Goal: Information Seeking & Learning: Learn about a topic

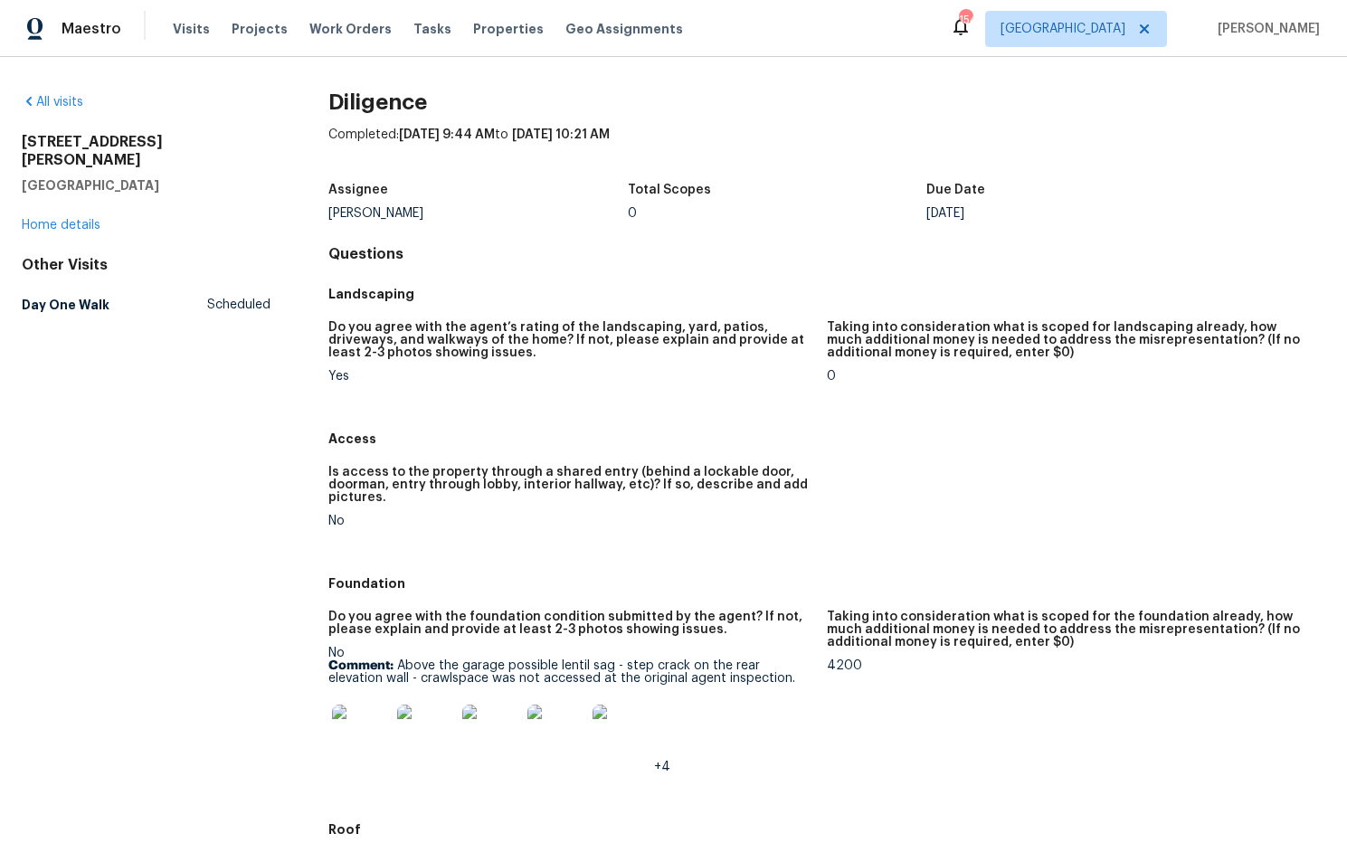
drag, startPoint x: 94, startPoint y: 149, endPoint x: 21, endPoint y: 141, distance: 73.7
click at [7, 138] on div "All visits [STREET_ADDRESS][PERSON_NAME] Home details Other Visits Day One Walk…" at bounding box center [673, 450] width 1347 height 786
copy div "[STREET_ADDRESS][PERSON_NAME]"
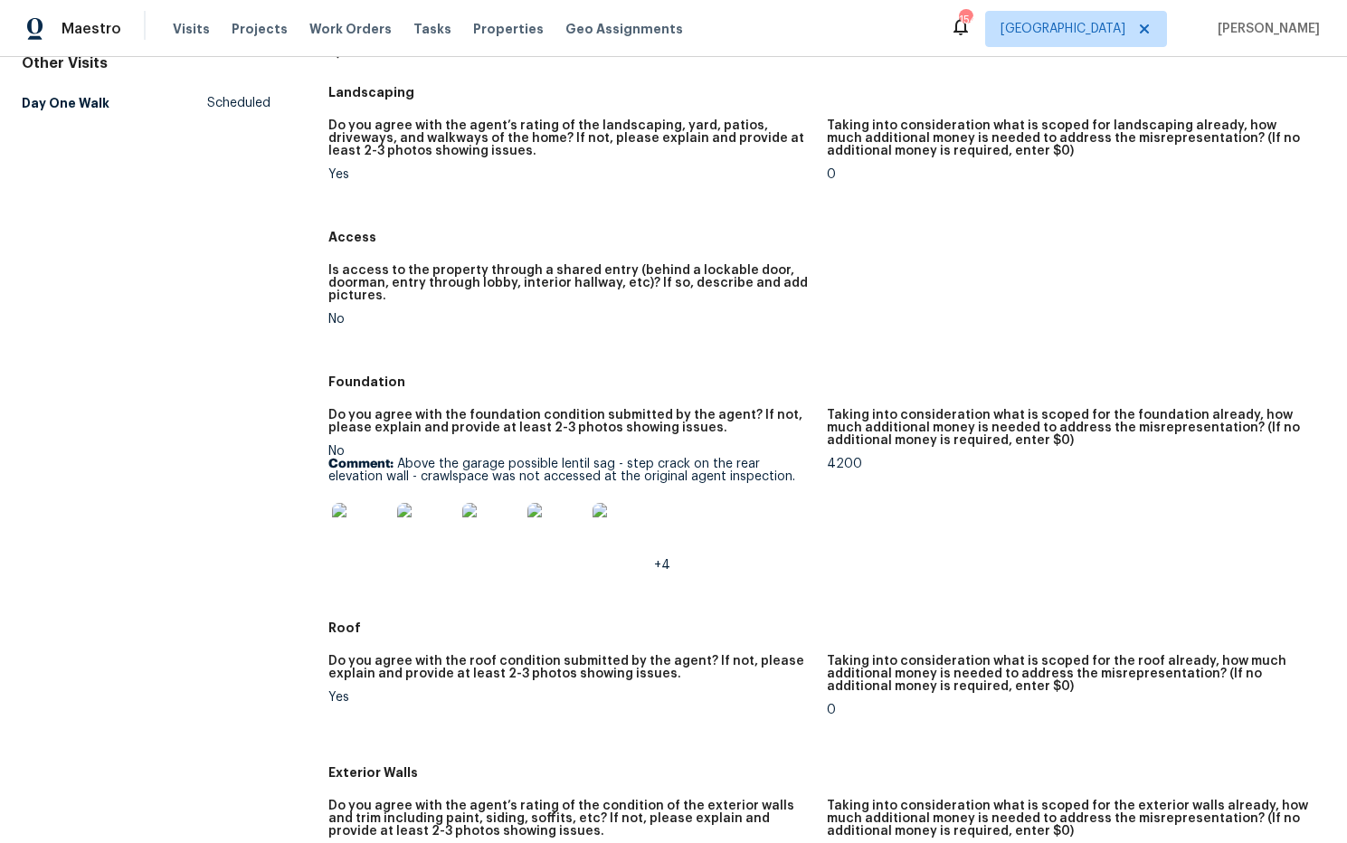
scroll to position [281, 0]
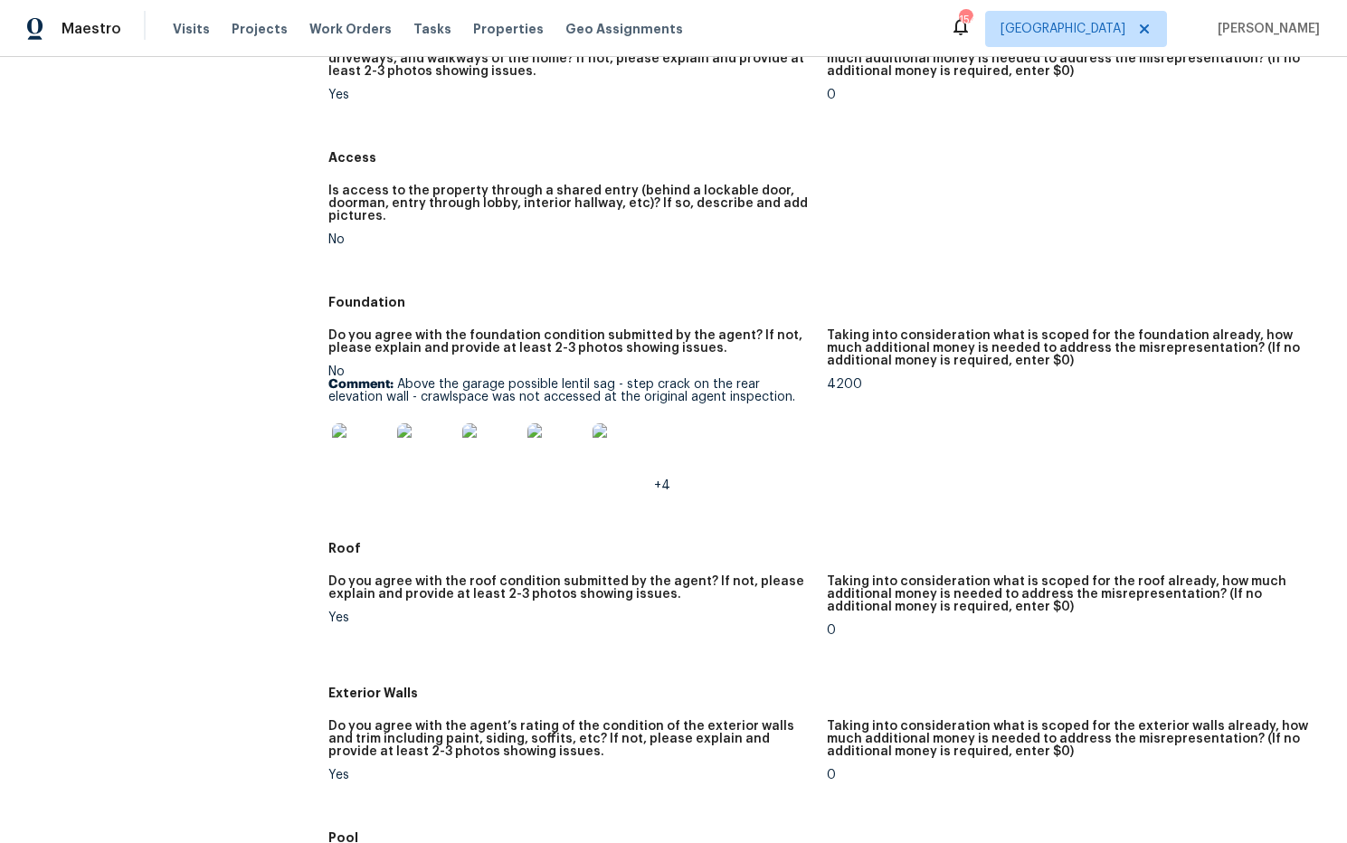
click at [362, 449] on img at bounding box center [361, 452] width 58 height 58
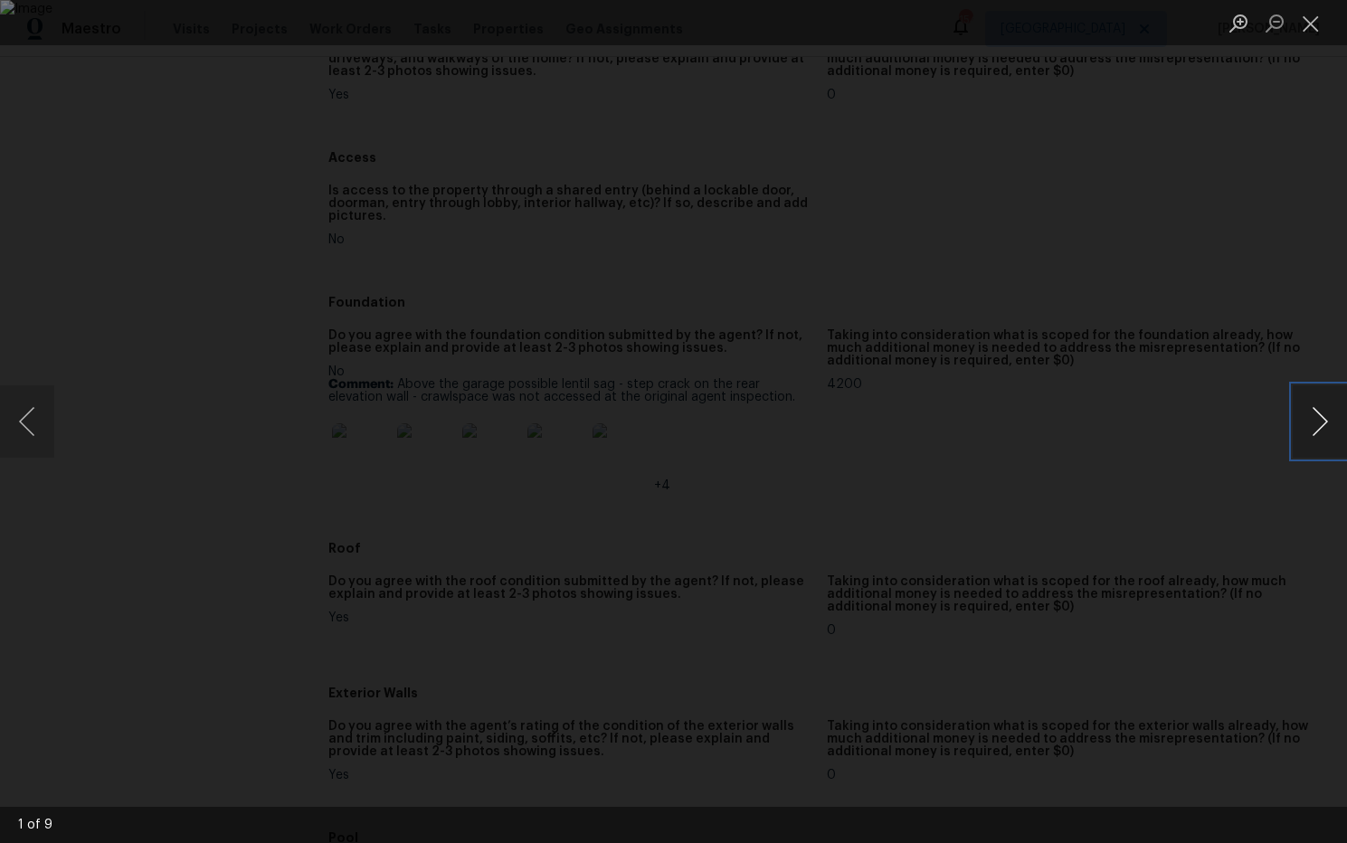
click at [1318, 422] on button "Next image" at bounding box center [1320, 421] width 54 height 72
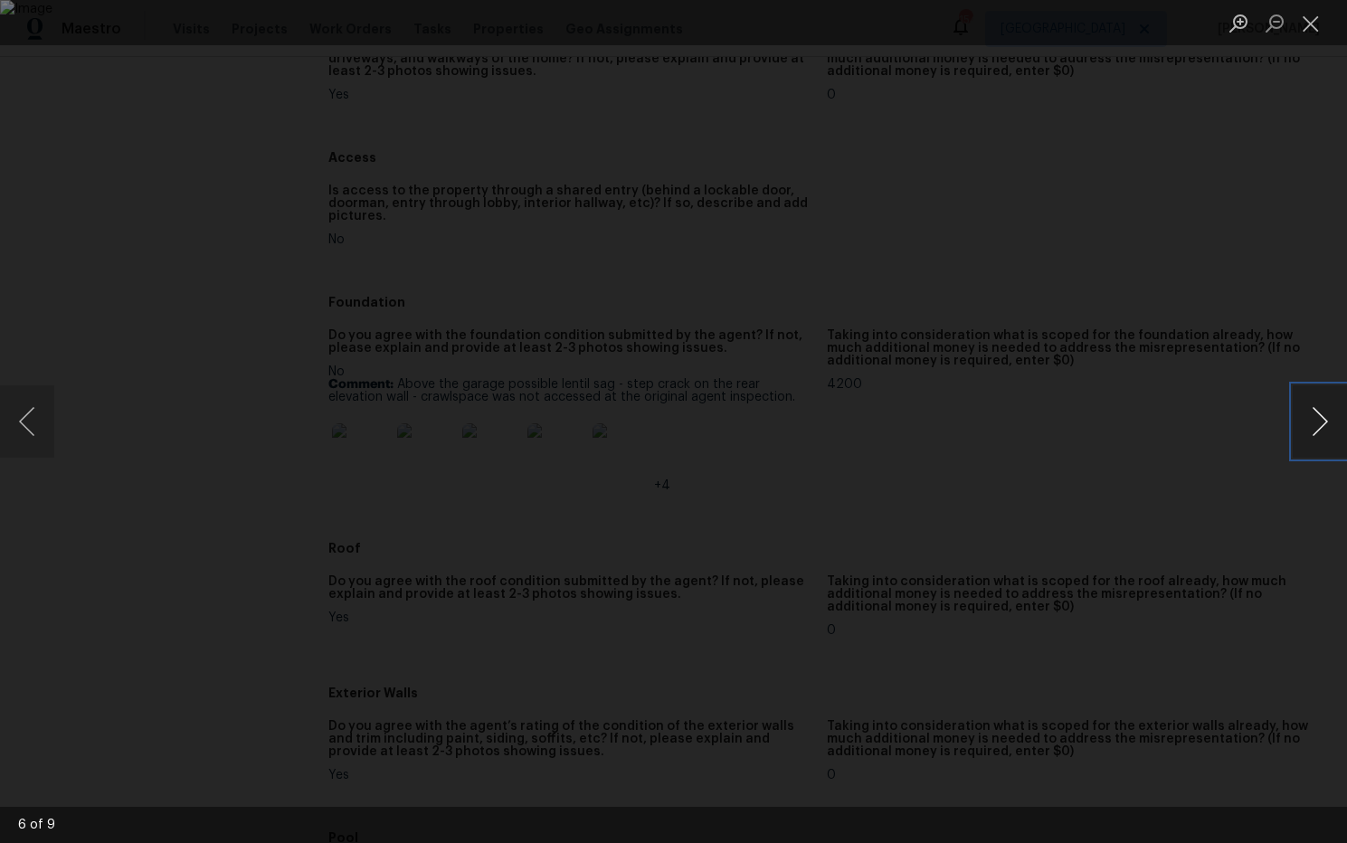
click at [1318, 422] on button "Next image" at bounding box center [1320, 421] width 54 height 72
click at [1311, 30] on button "Close lightbox" at bounding box center [1311, 23] width 36 height 32
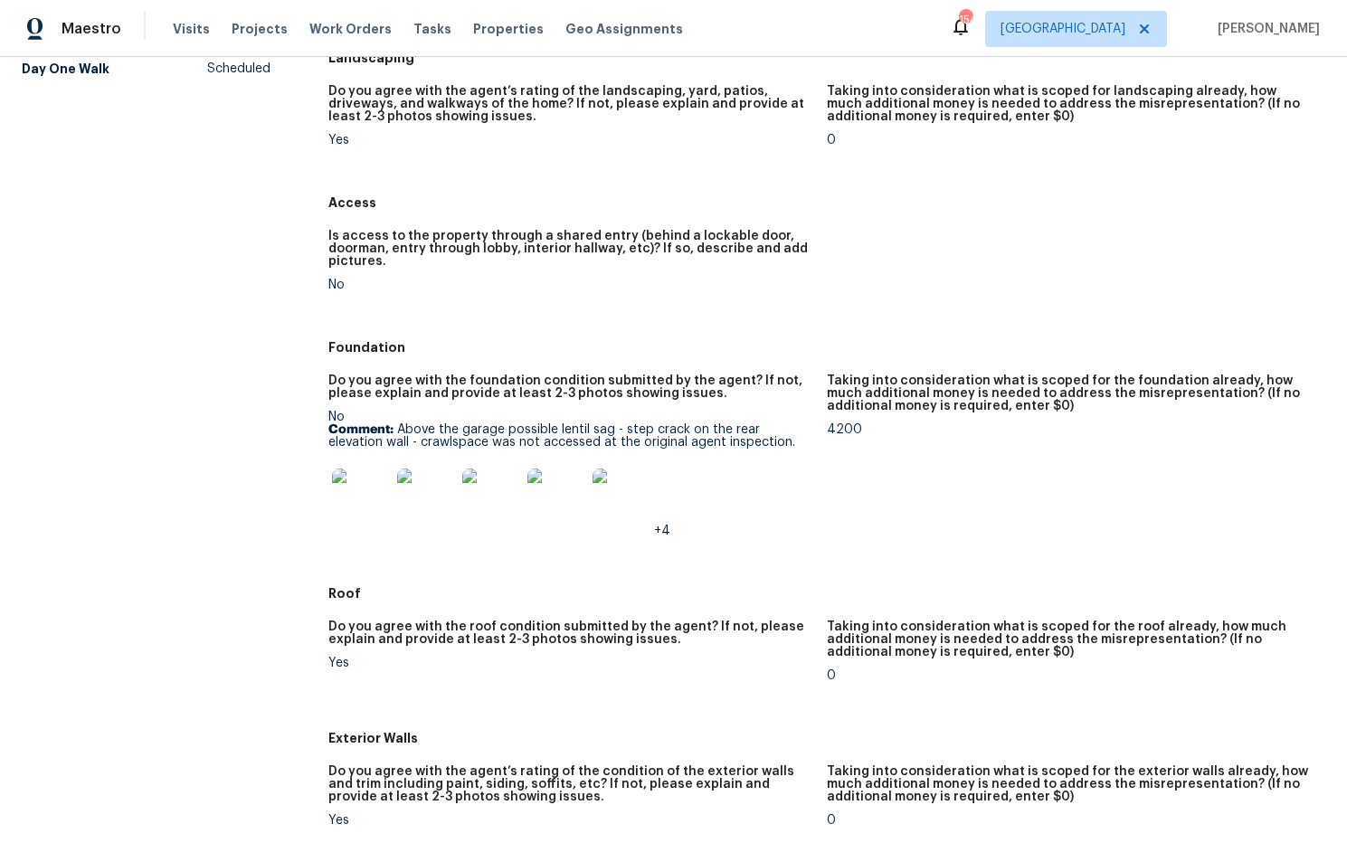
scroll to position [240, 0]
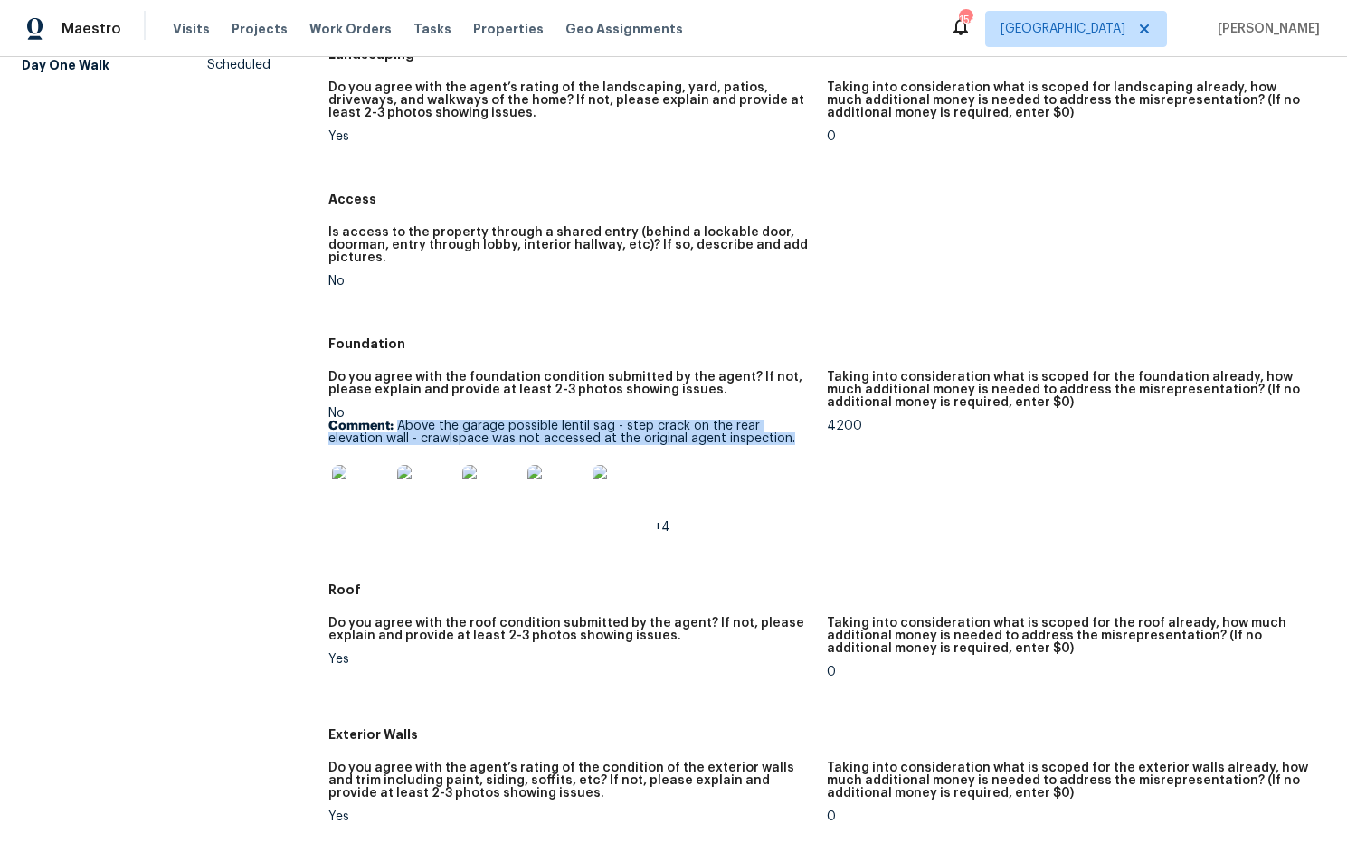
drag, startPoint x: 397, startPoint y: 422, endPoint x: 742, endPoint y: 440, distance: 345.2
click at [765, 443] on p "Comment: Above the garage possible lentil sag - step crack on the rear elevatio…" at bounding box center [570, 432] width 484 height 25
copy p "Above the garage possible lentil sag - step crack on the rear elevation wall - …"
click at [371, 501] on img at bounding box center [361, 494] width 58 height 58
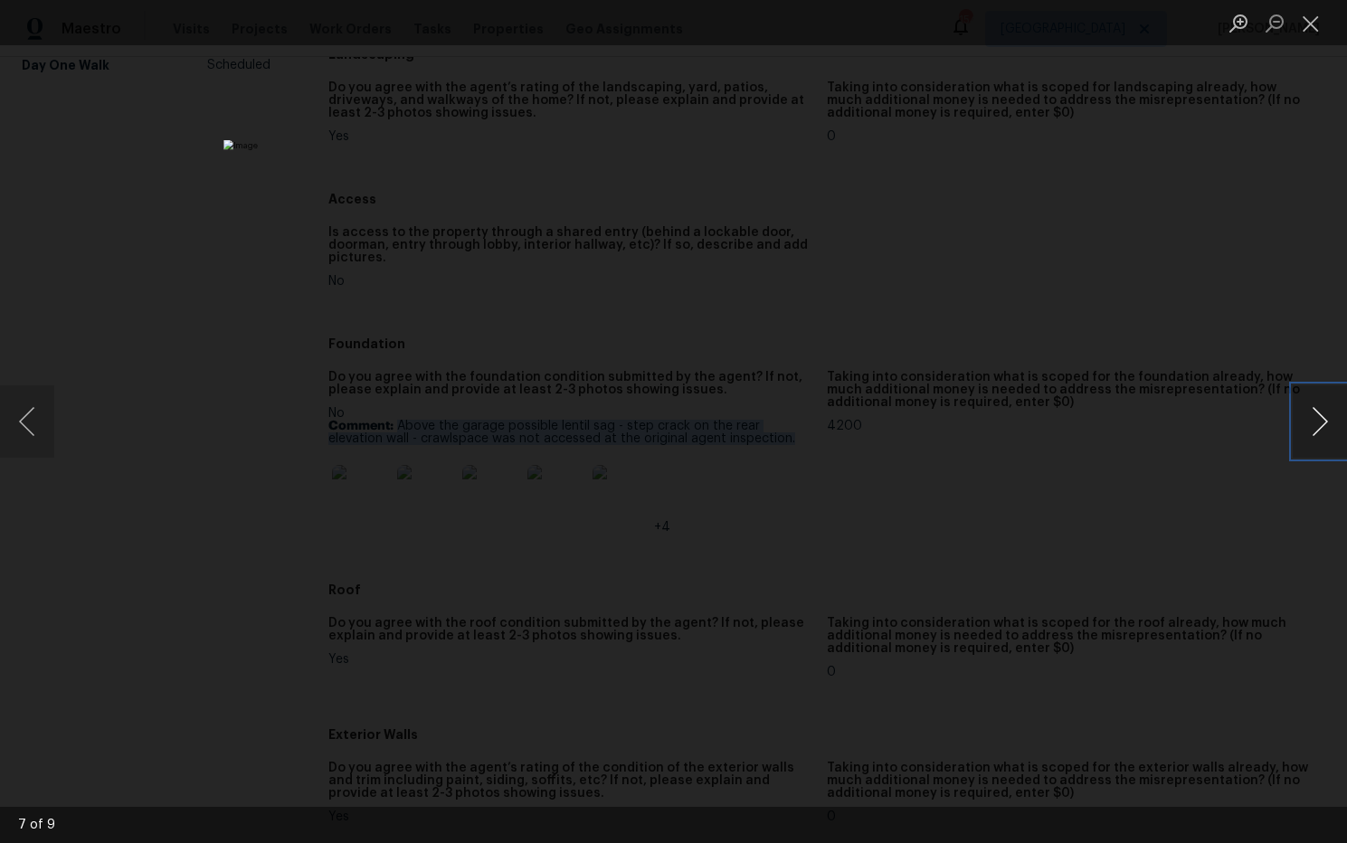
click at [1327, 423] on button "Next image" at bounding box center [1320, 421] width 54 height 72
click at [1324, 431] on button "Next image" at bounding box center [1320, 421] width 54 height 72
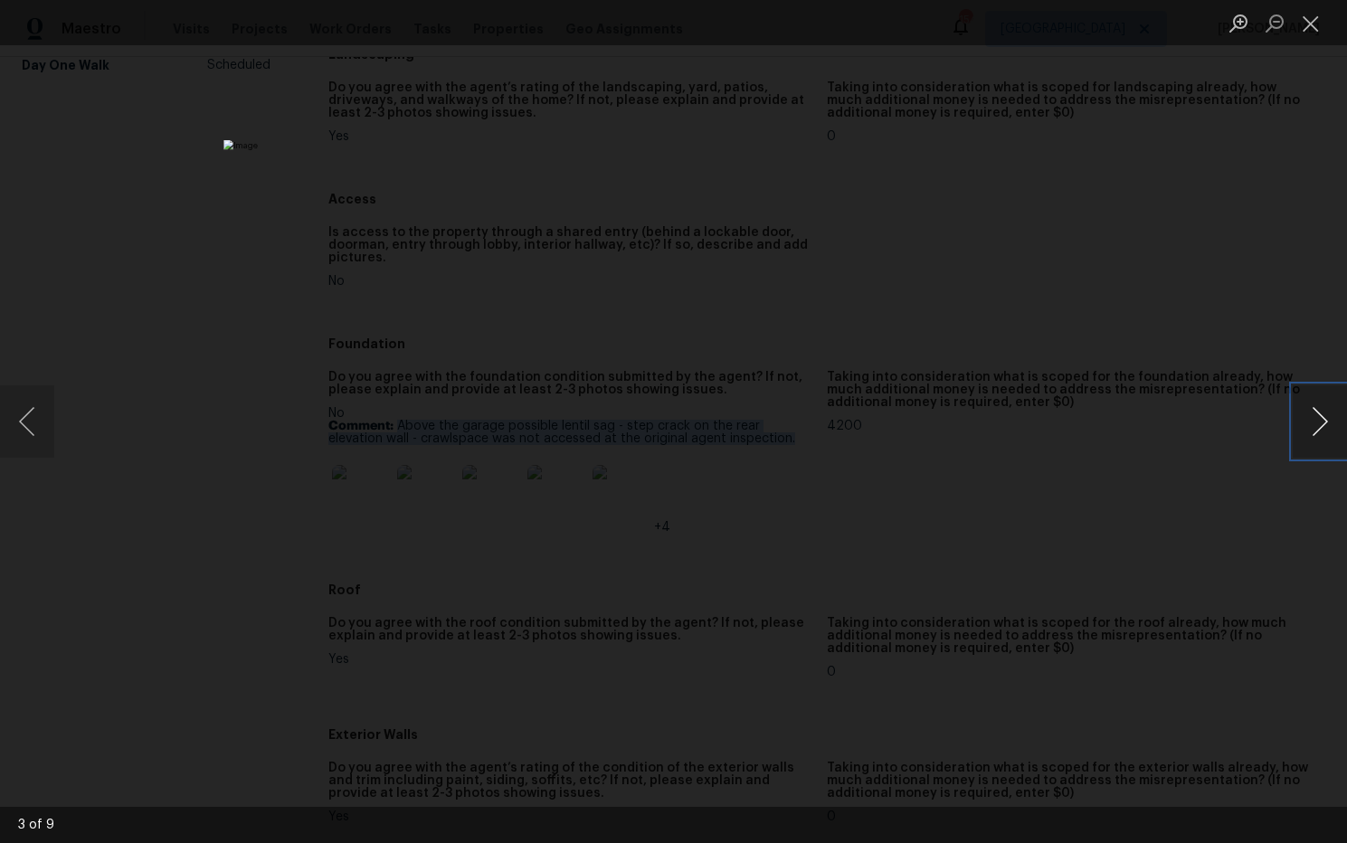
click at [1324, 431] on button "Next image" at bounding box center [1320, 421] width 54 height 72
click at [1314, 433] on button "Next image" at bounding box center [1320, 421] width 54 height 72
click at [1319, 30] on button "Close lightbox" at bounding box center [1311, 23] width 36 height 32
